Goal: Find specific page/section

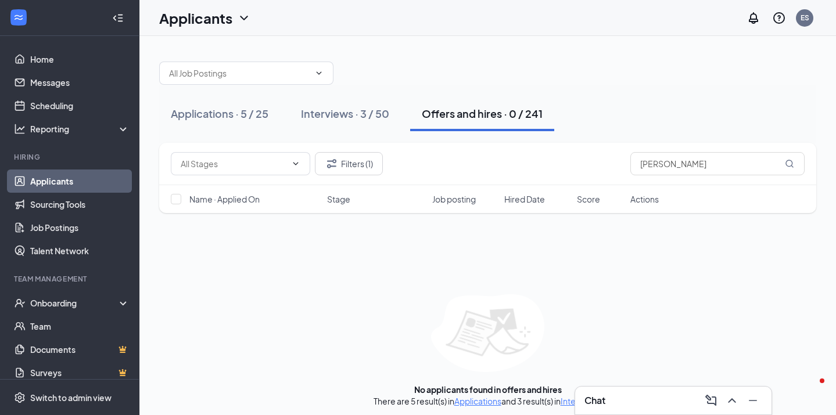
click at [228, 110] on div "Applications · 5 / 25" at bounding box center [220, 113] width 98 height 15
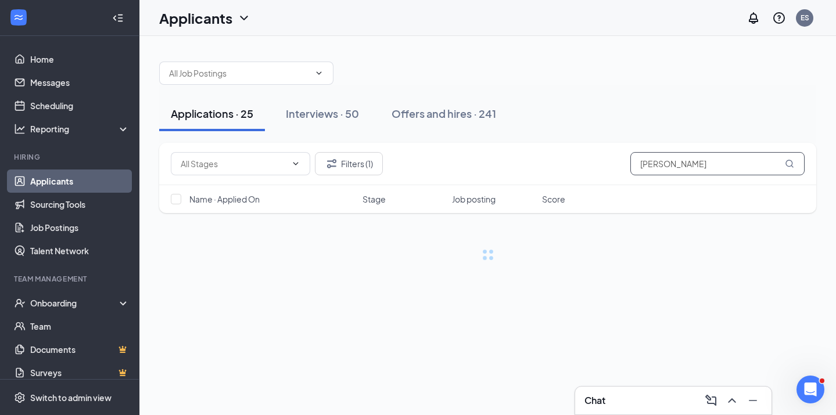
click at [684, 167] on input "[PERSON_NAME]" at bounding box center [717, 163] width 174 height 23
type input "K"
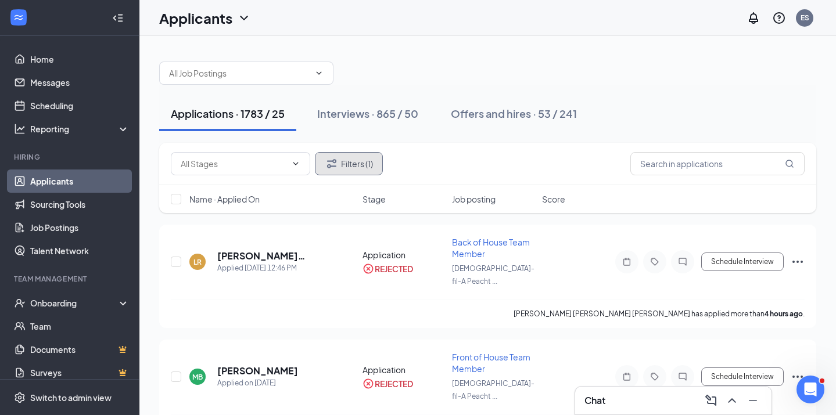
click at [357, 168] on button "Filters (1)" at bounding box center [349, 163] width 68 height 23
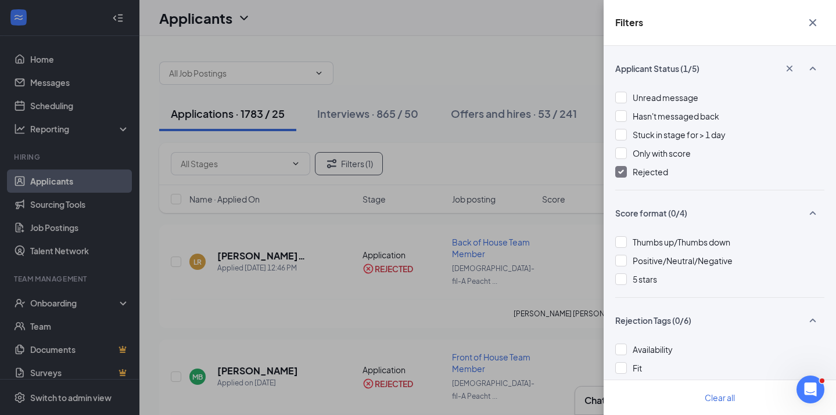
click at [642, 175] on span "Rejected" at bounding box center [649, 172] width 35 height 10
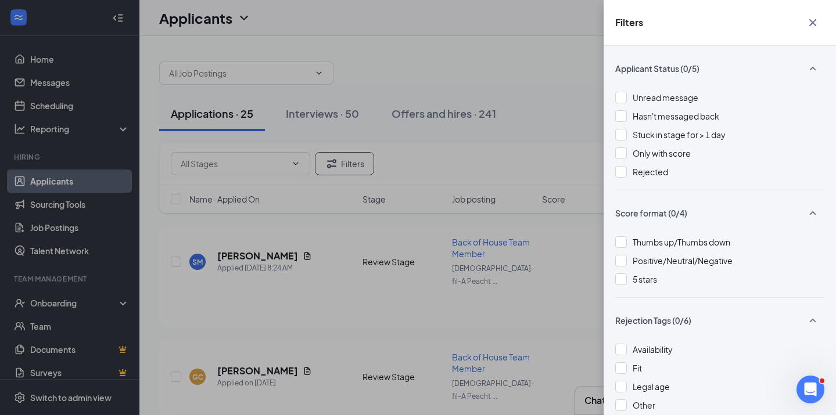
click at [815, 22] on icon "Cross" at bounding box center [812, 23] width 14 height 14
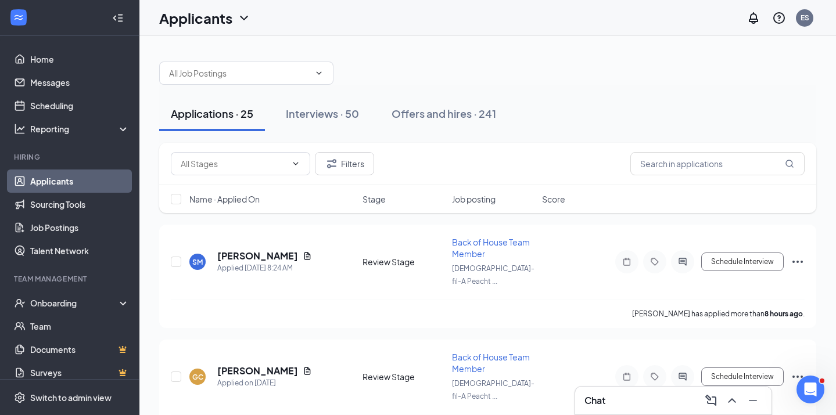
click at [422, 92] on div "Applications · 25 Interviews · 50 Offers and hires · 241" at bounding box center [487, 114] width 657 height 58
